Goal: Task Accomplishment & Management: Use online tool/utility

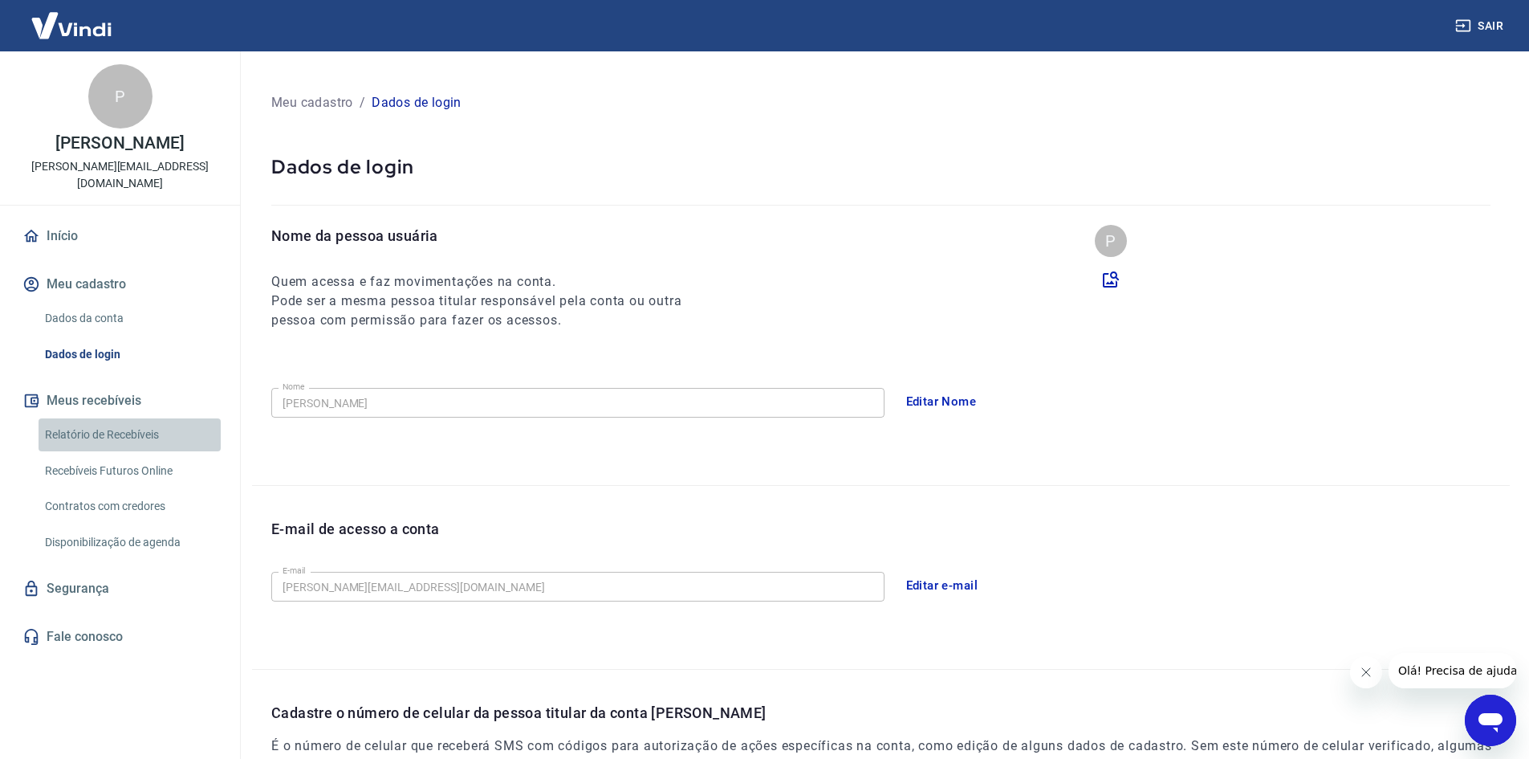
click at [107, 418] on link "Relatório de Recebíveis" at bounding box center [130, 434] width 182 height 33
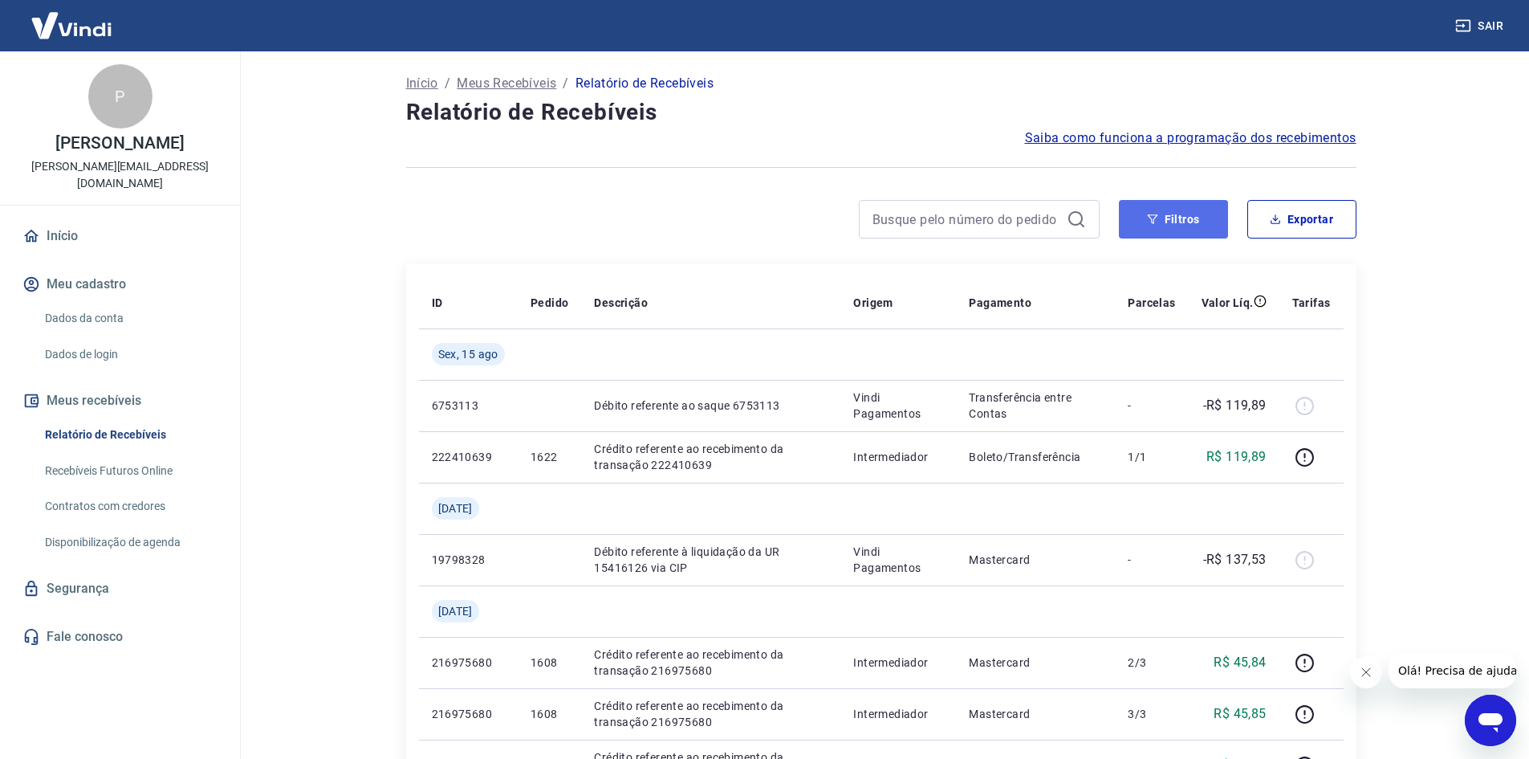
click at [1170, 230] on button "Filtros" at bounding box center [1173, 219] width 109 height 39
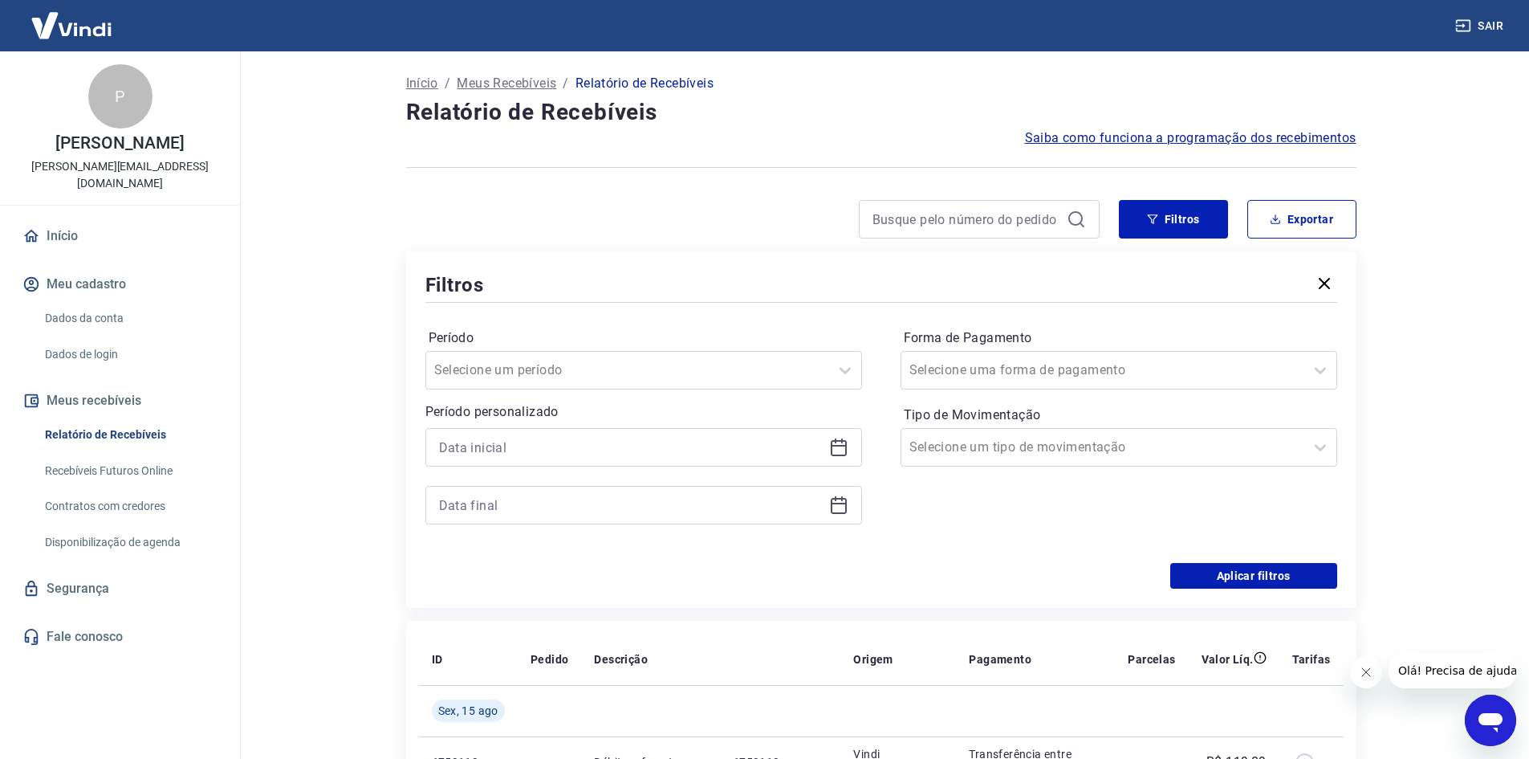
click at [836, 447] on icon at bounding box center [838, 446] width 19 height 19
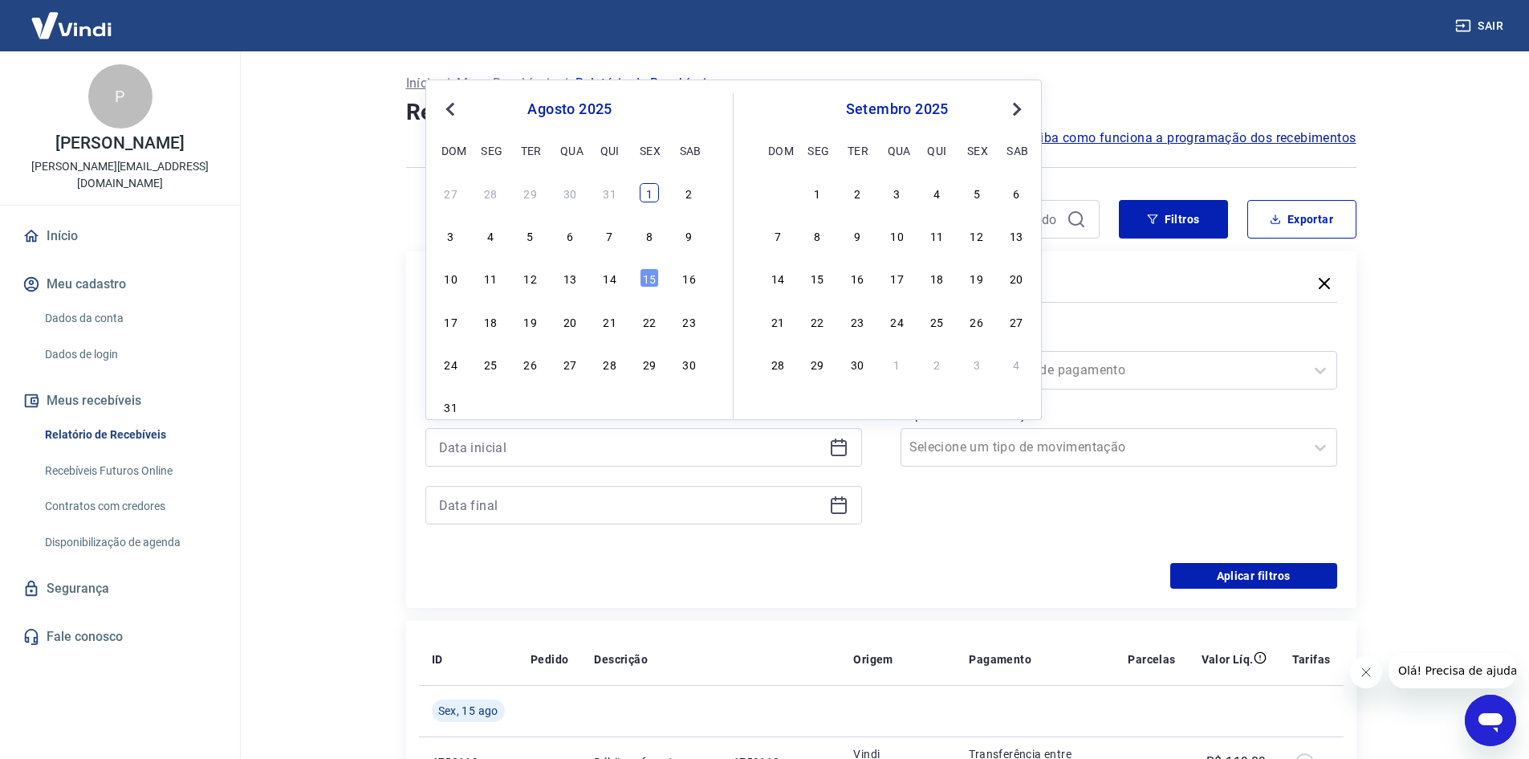
click at [646, 196] on div "1" at bounding box center [649, 192] width 19 height 19
type input "01/08/2025"
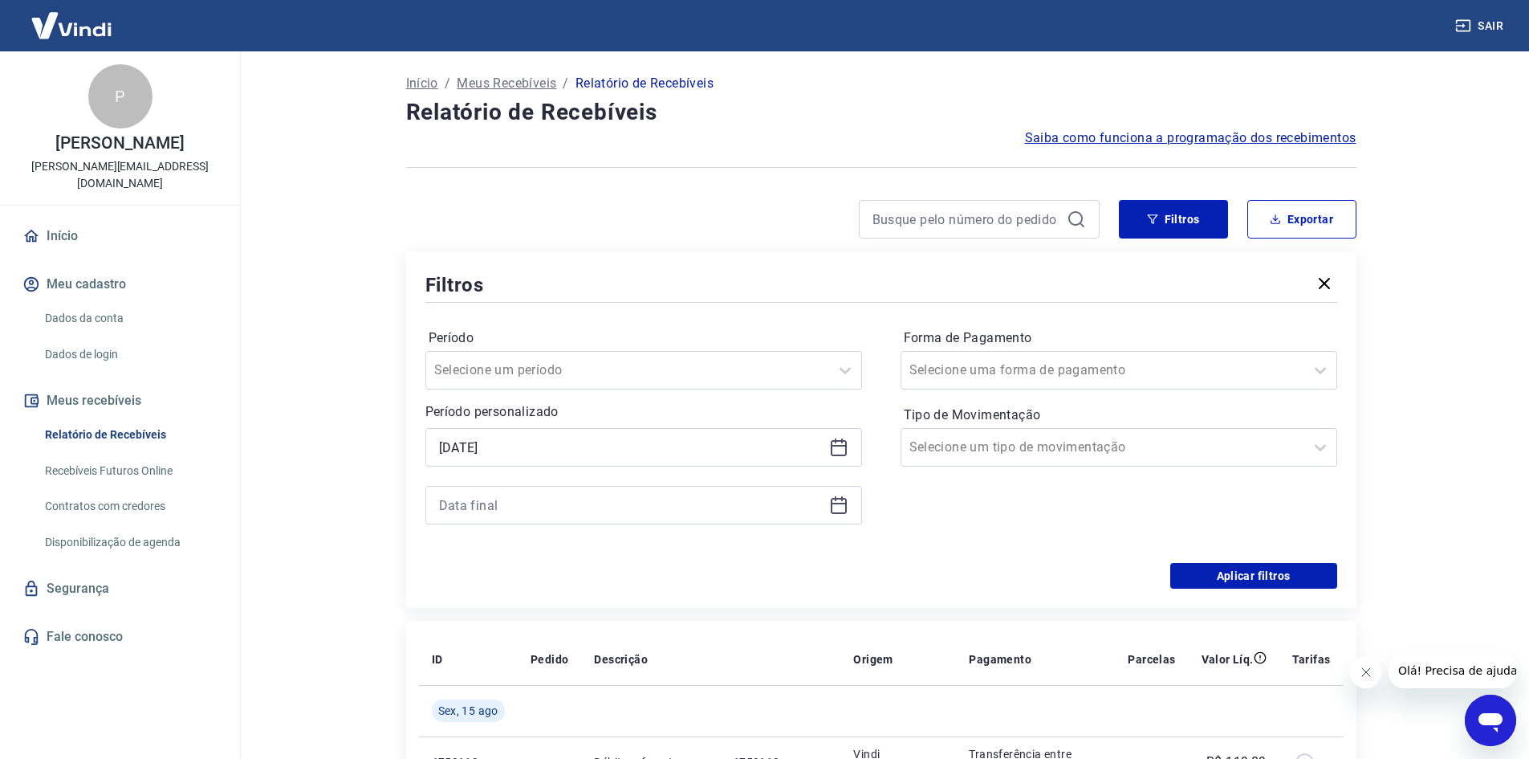
click at [837, 509] on icon at bounding box center [838, 504] width 19 height 19
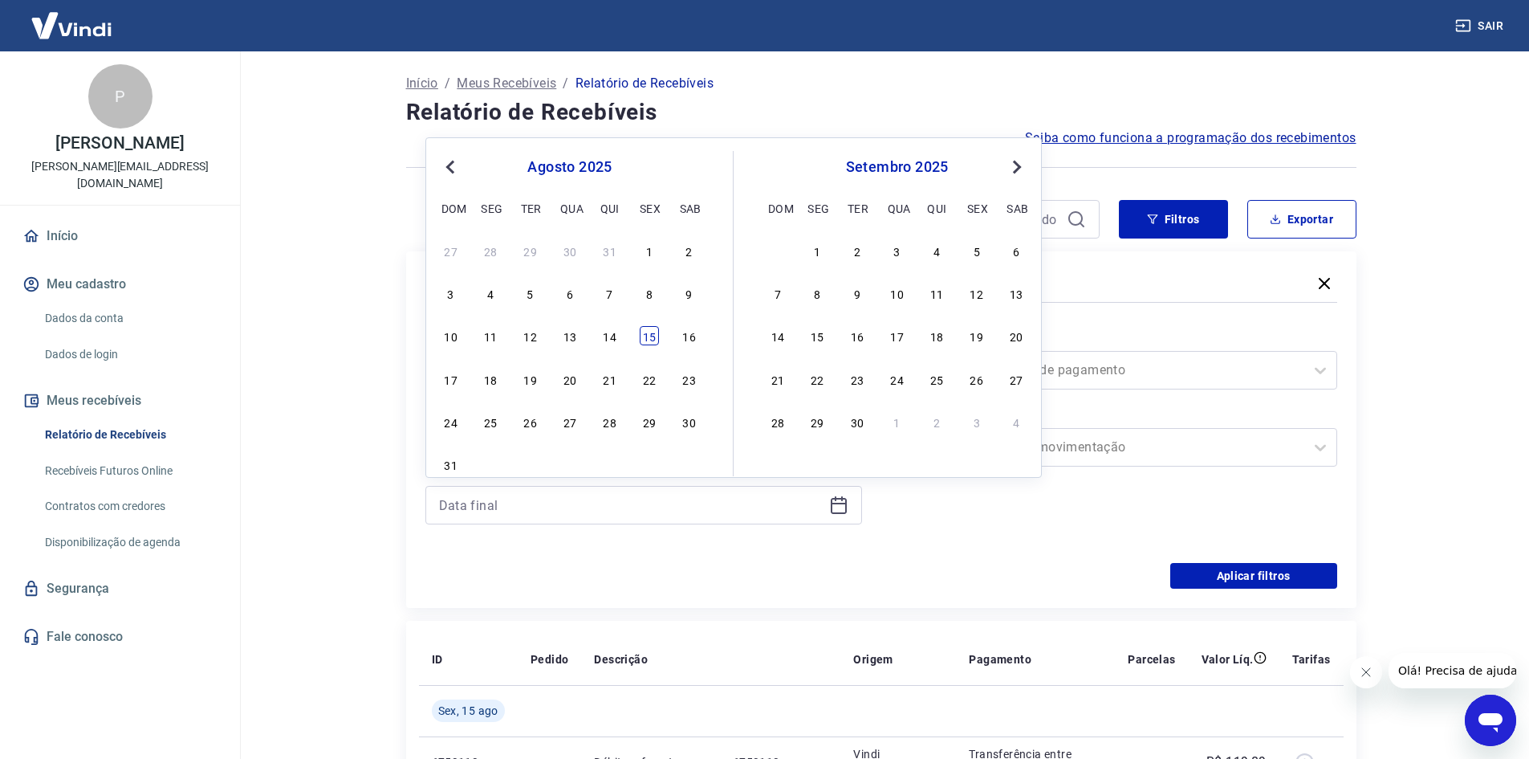
click at [649, 340] on div "15" at bounding box center [649, 335] width 19 height 19
type input "15/08/2025"
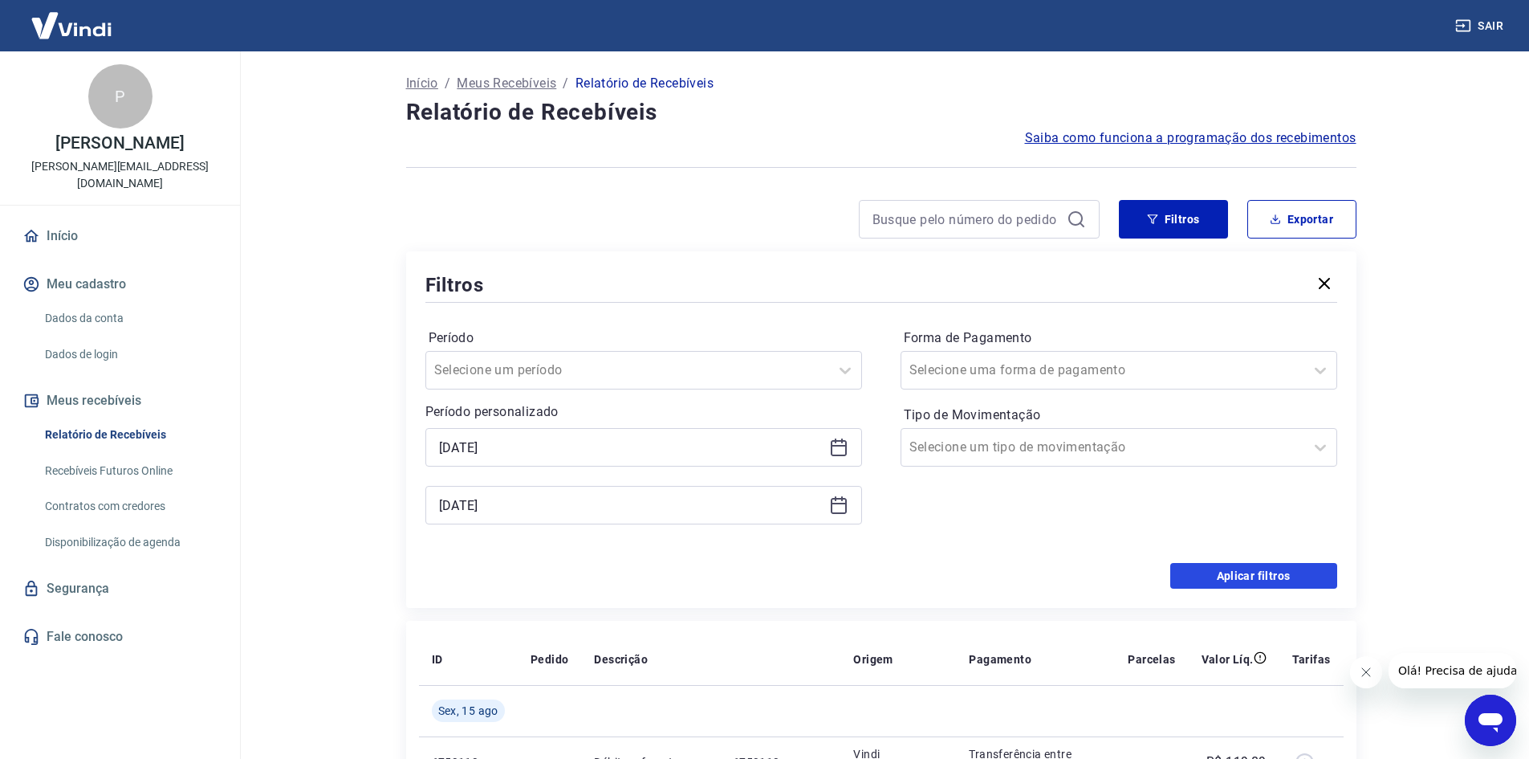
drag, startPoint x: 1226, startPoint y: 577, endPoint x: 1193, endPoint y: 562, distance: 36.3
click at [1225, 578] on button "Aplicar filtros" at bounding box center [1253, 576] width 167 height 26
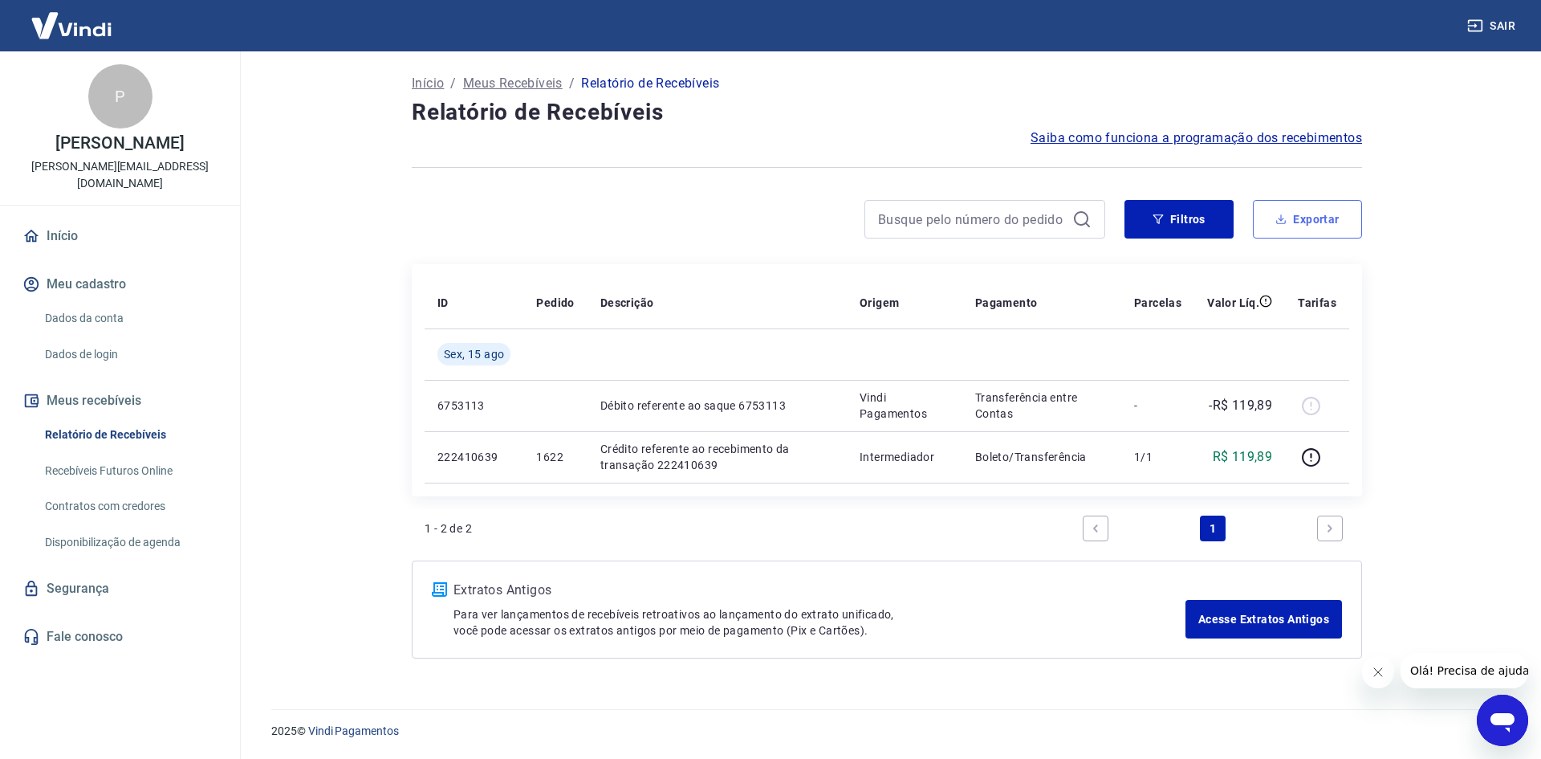
click at [1321, 224] on button "Exportar" at bounding box center [1307, 219] width 109 height 39
type input "01/08/2025"
type input "15/08/2025"
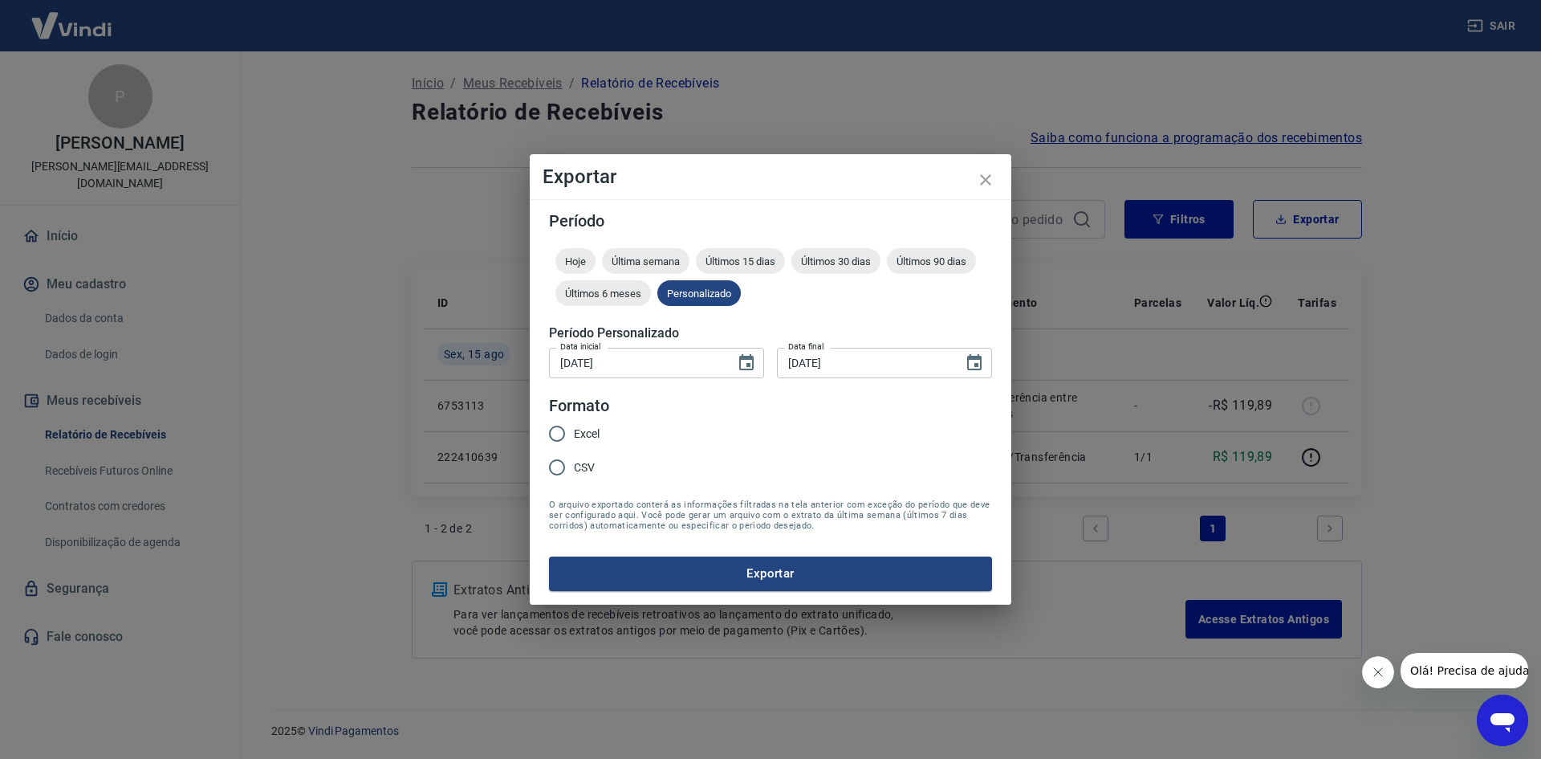
click at [588, 437] on span "Excel" at bounding box center [587, 433] width 26 height 17
click at [574, 437] on input "Excel" at bounding box center [557, 434] width 34 height 34
radio input "true"
click at [684, 571] on button "Exportar" at bounding box center [770, 573] width 443 height 34
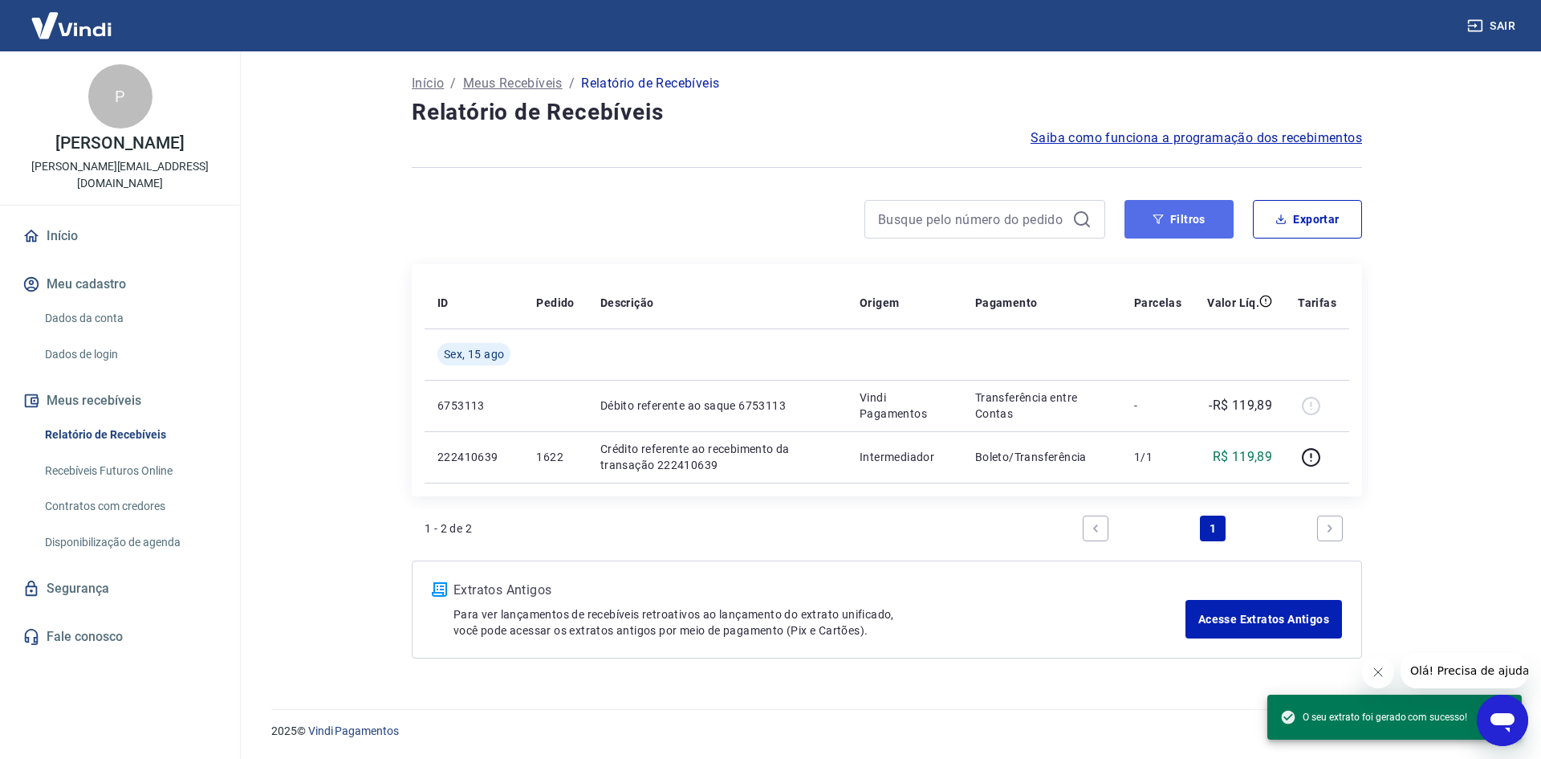
click at [1174, 217] on button "Filtros" at bounding box center [1179, 219] width 109 height 39
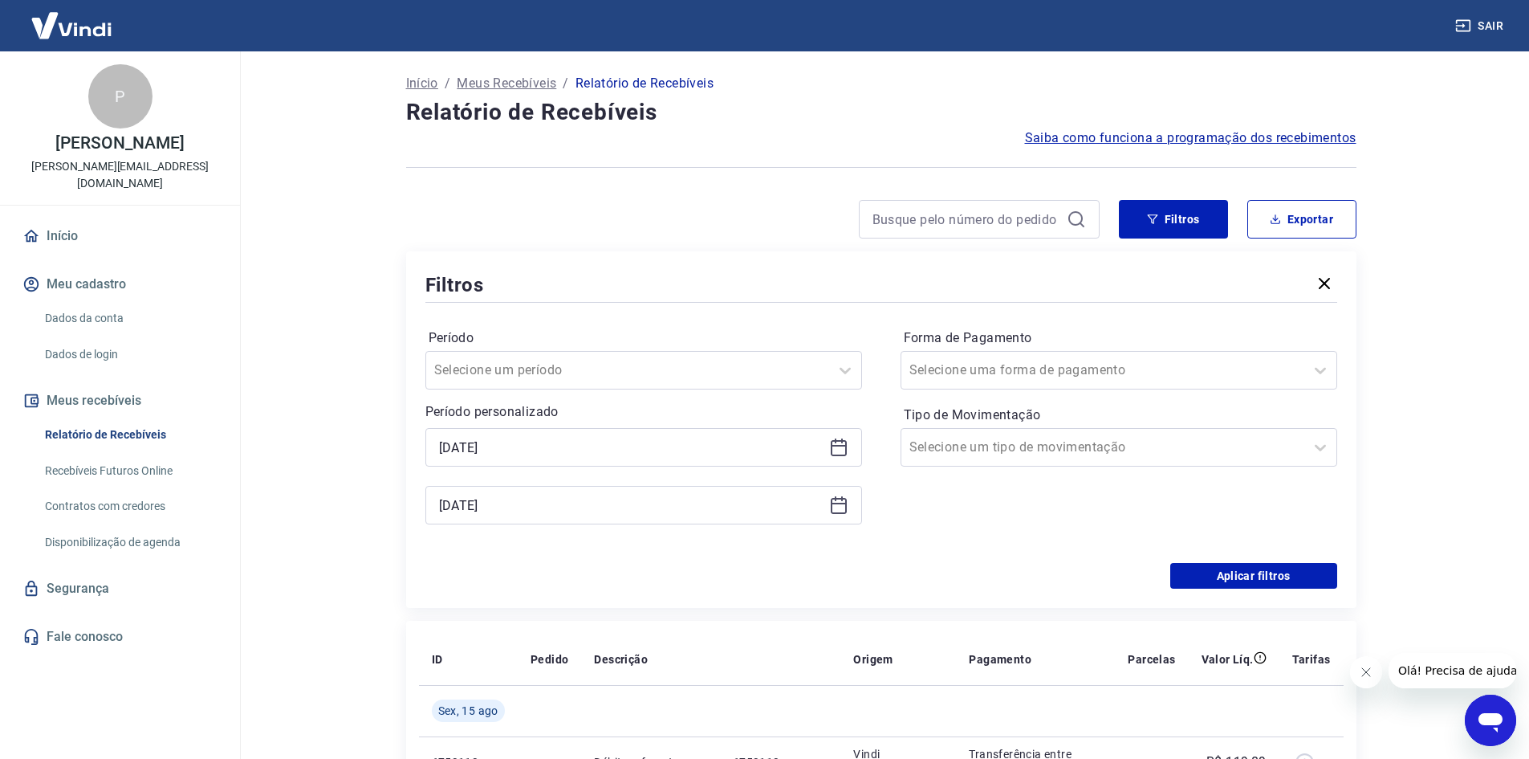
click at [835, 450] on icon at bounding box center [838, 446] width 19 height 19
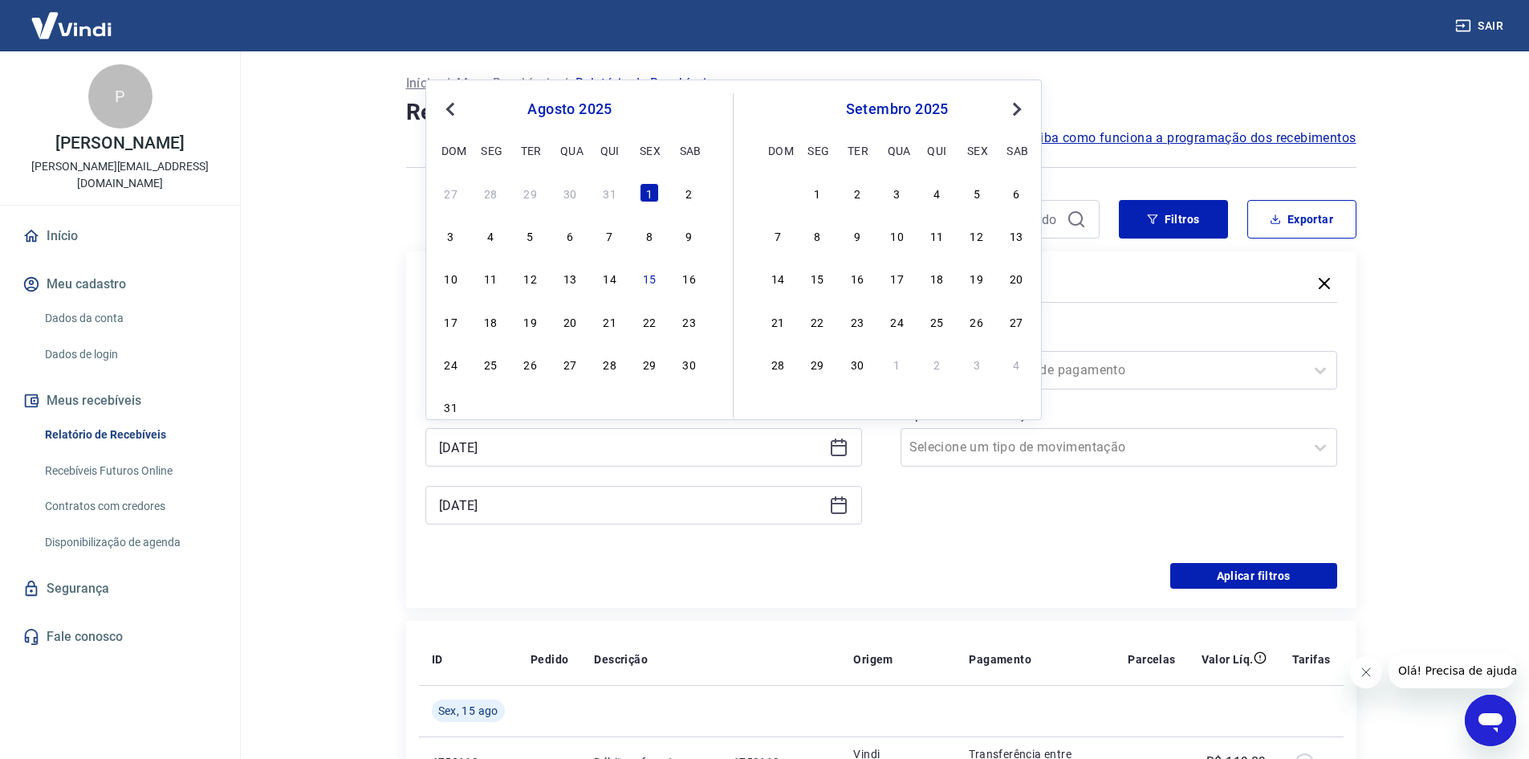
click at [437, 106] on div "Previous Month Next Month agosto 2025 dom seg ter qua qui sex sab 27 28 29 30 3…" at bounding box center [733, 249] width 617 height 340
click at [452, 111] on span "Previous Month" at bounding box center [452, 109] width 0 height 18
click at [541, 192] on div "29 30 1 2 3 4 5" at bounding box center [570, 192] width 262 height 23
click at [533, 192] on div "1" at bounding box center [530, 192] width 19 height 19
type input "01/07/2025"
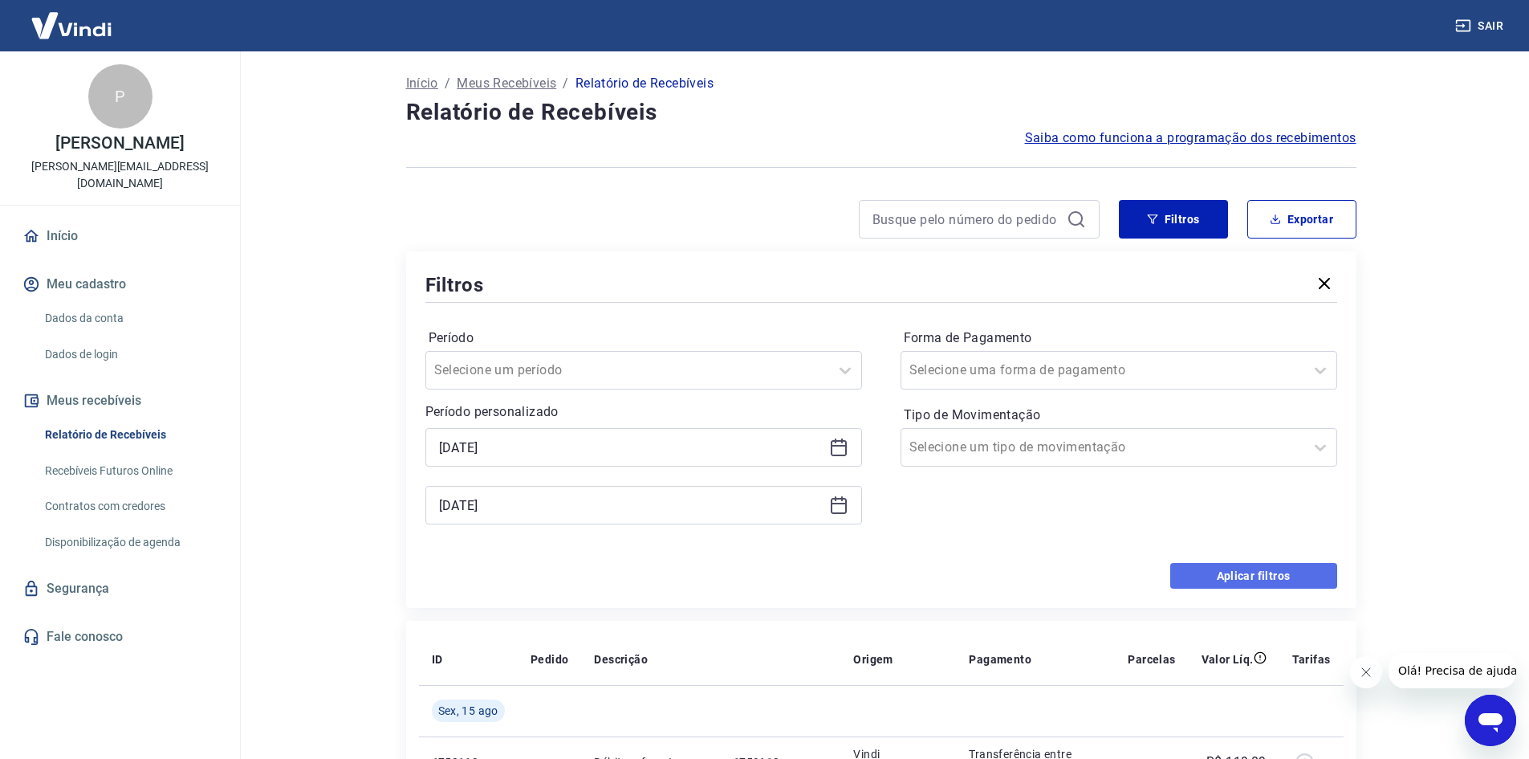
click at [1211, 588] on button "Aplicar filtros" at bounding box center [1253, 576] width 167 height 26
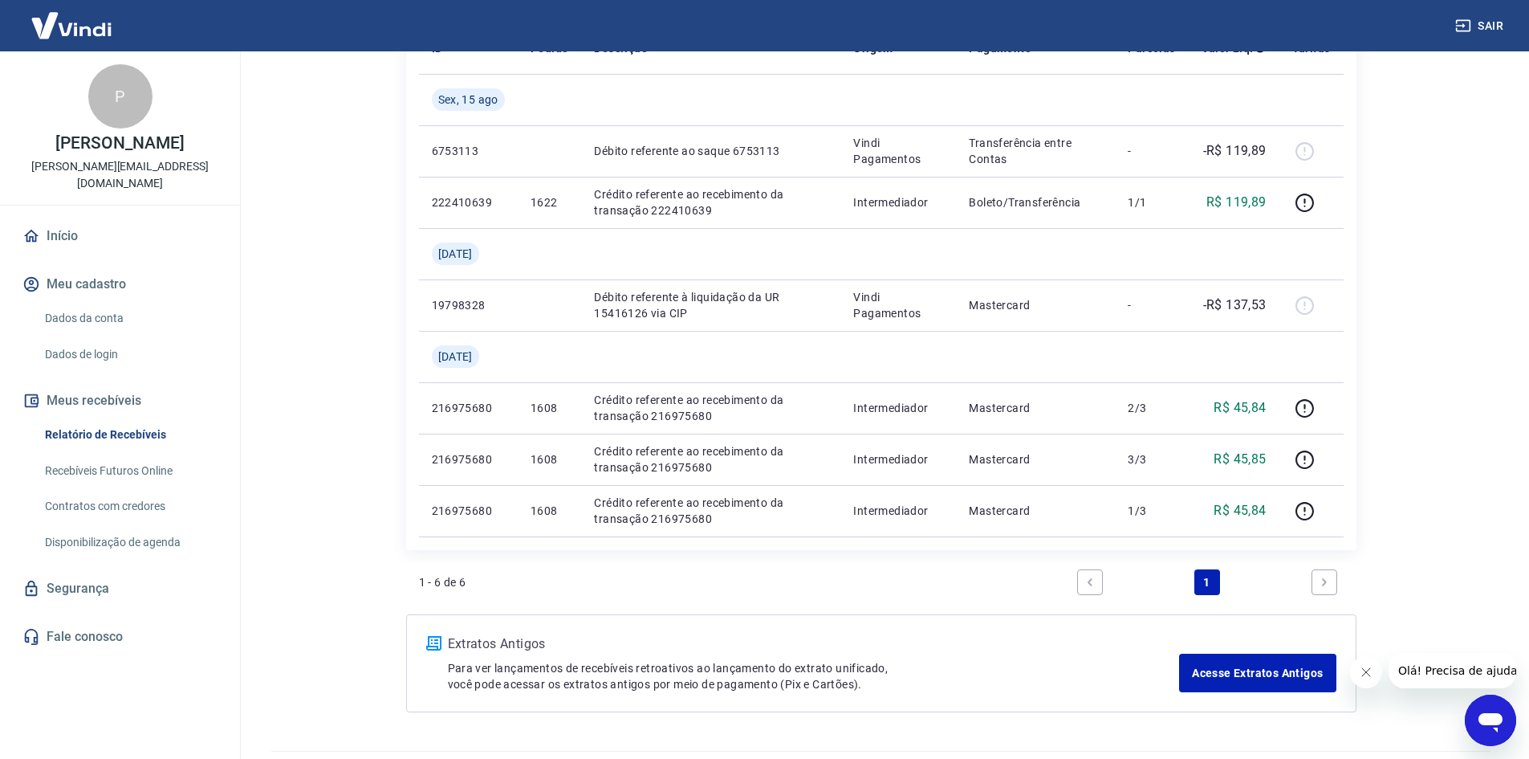
scroll to position [216, 0]
